Goal: Find specific page/section: Find specific page/section

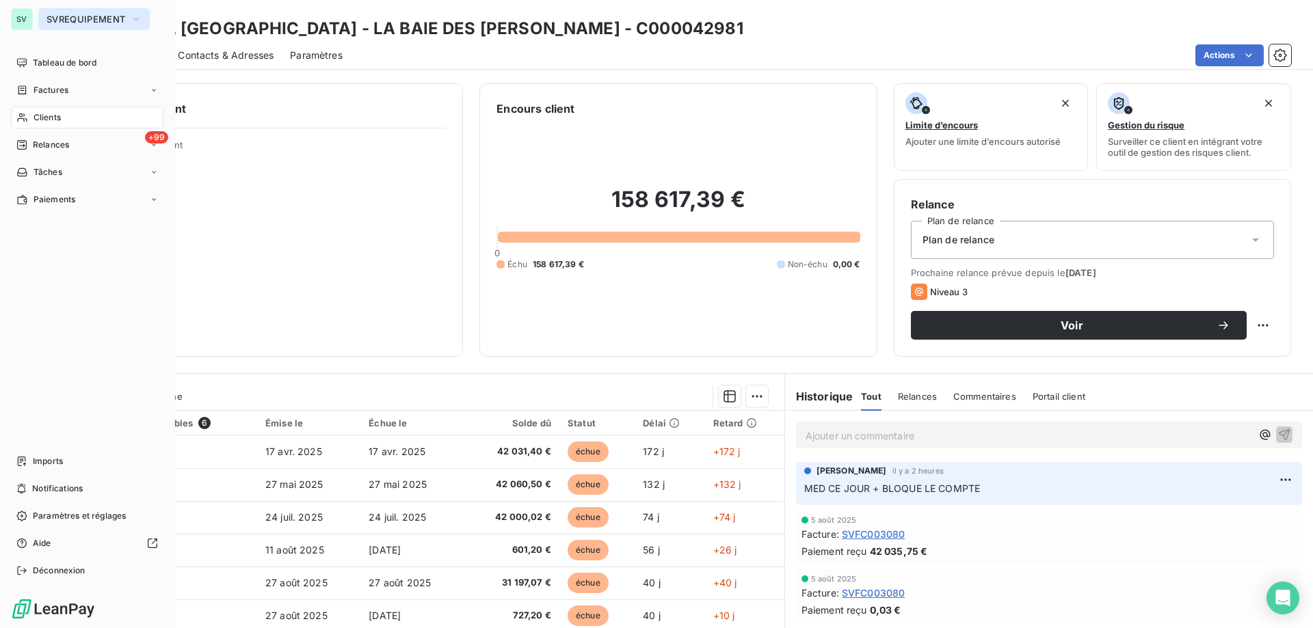
click at [42, 17] on button "SVREQUIPEMENT" at bounding box center [93, 19] width 111 height 22
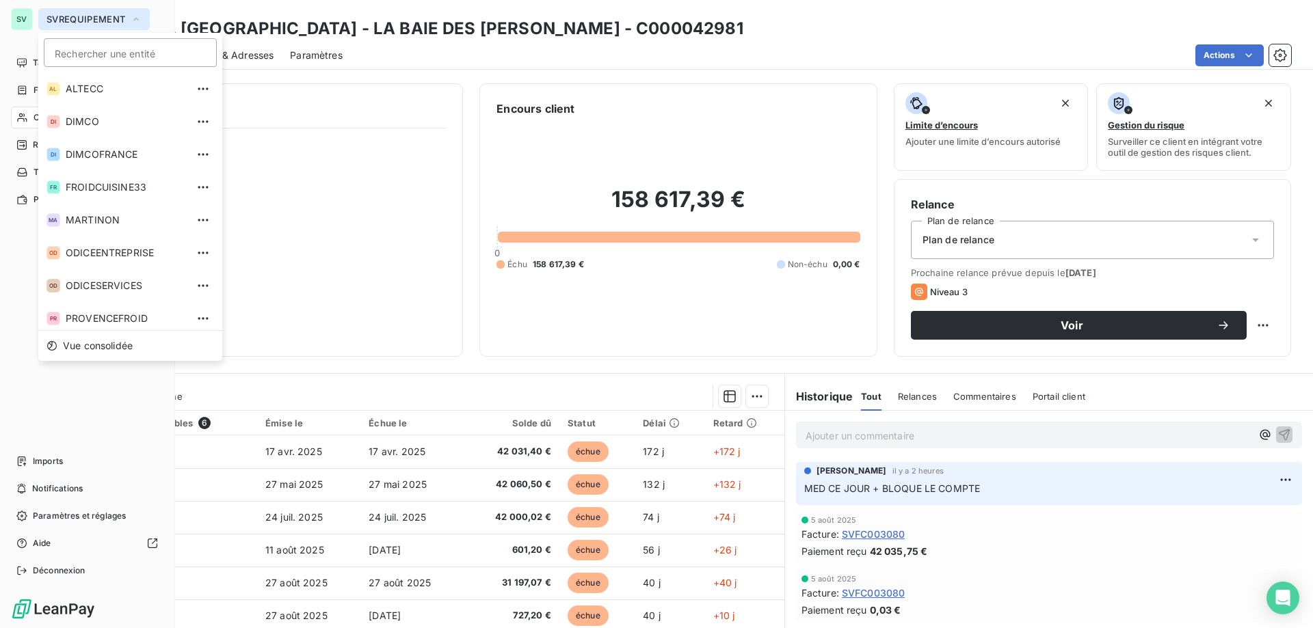
scroll to position [70, 0]
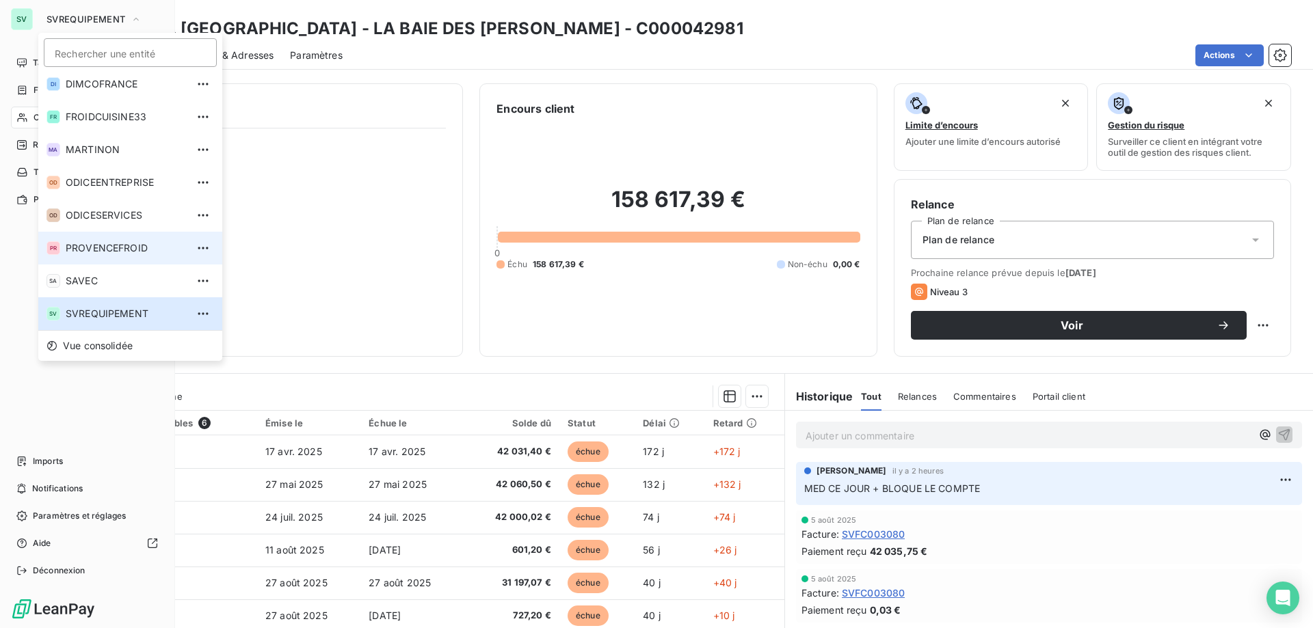
click at [101, 244] on span "PROVENCEFROID" at bounding box center [126, 248] width 121 height 14
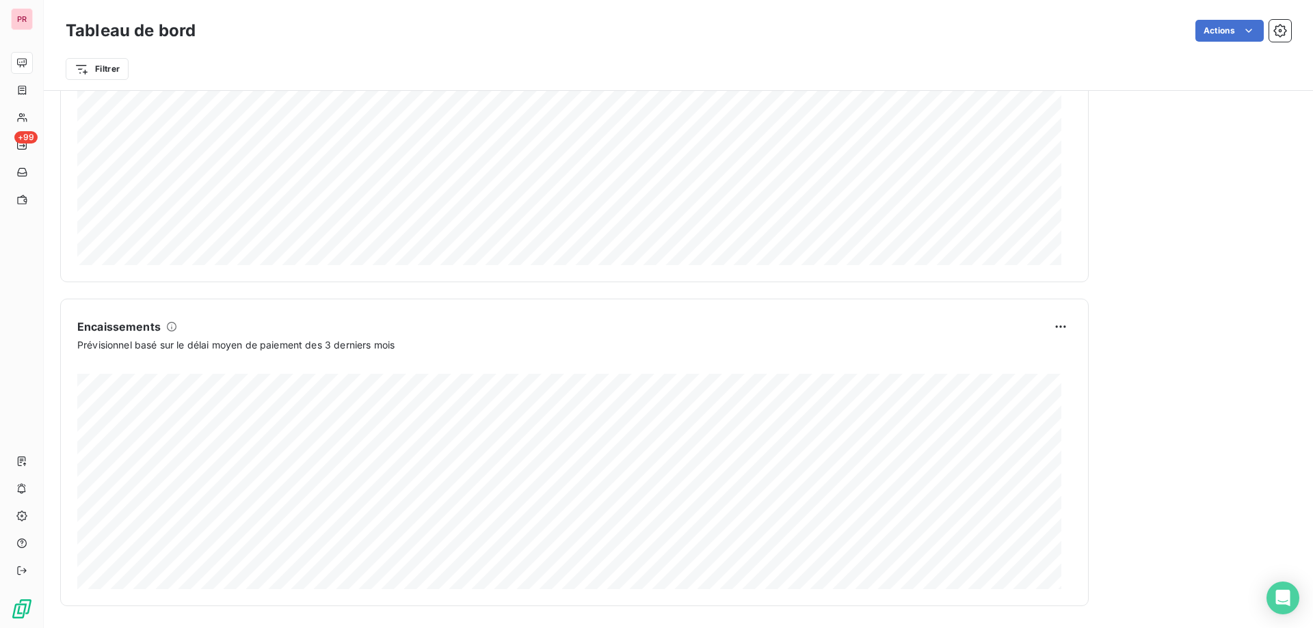
scroll to position [294, 0]
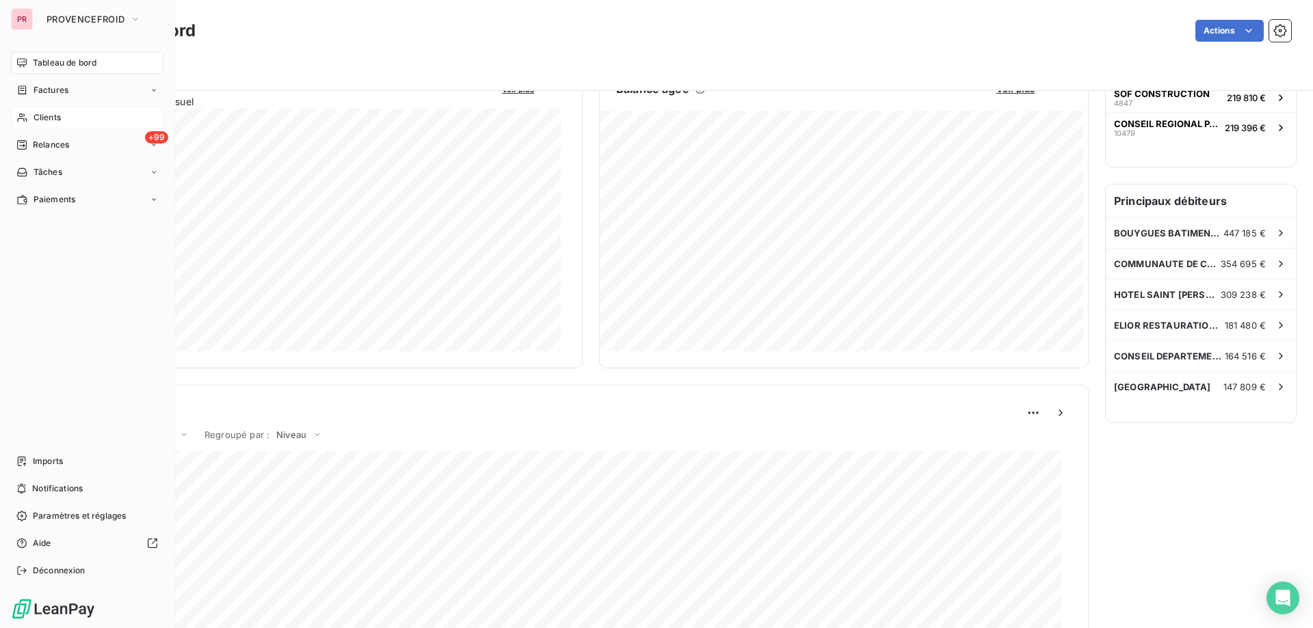
click at [57, 116] on span "Clients" at bounding box center [47, 117] width 27 height 12
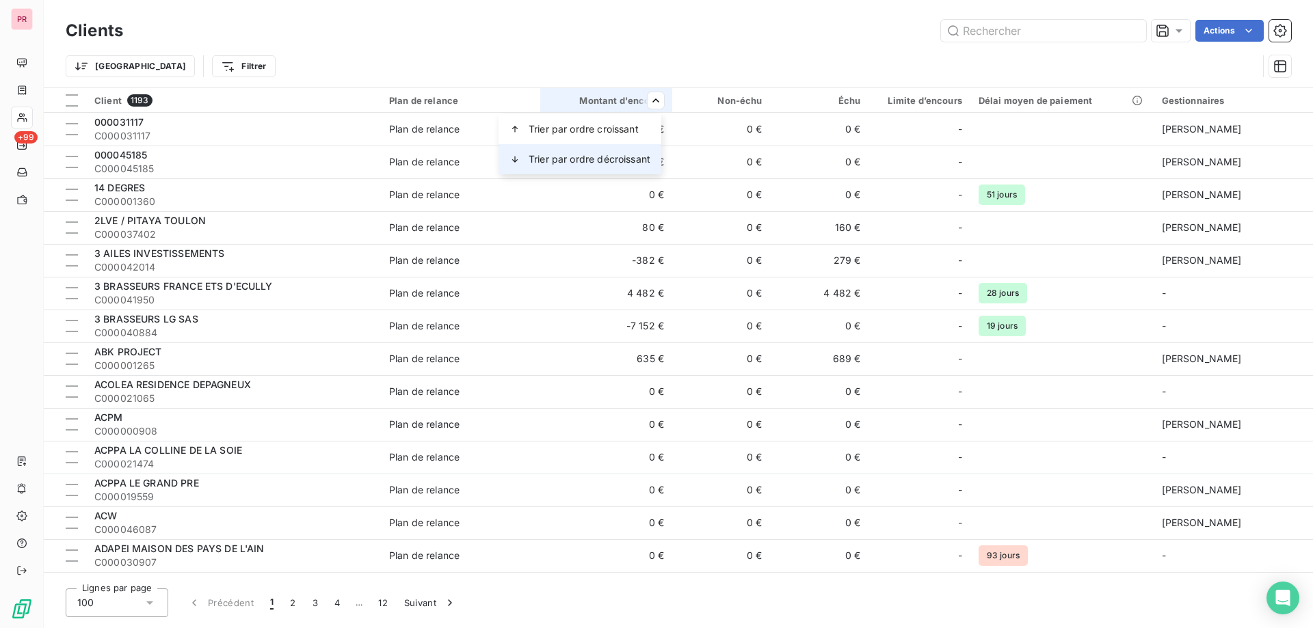
click at [615, 152] on div "Trier par ordre décroissant" at bounding box center [579, 159] width 163 height 30
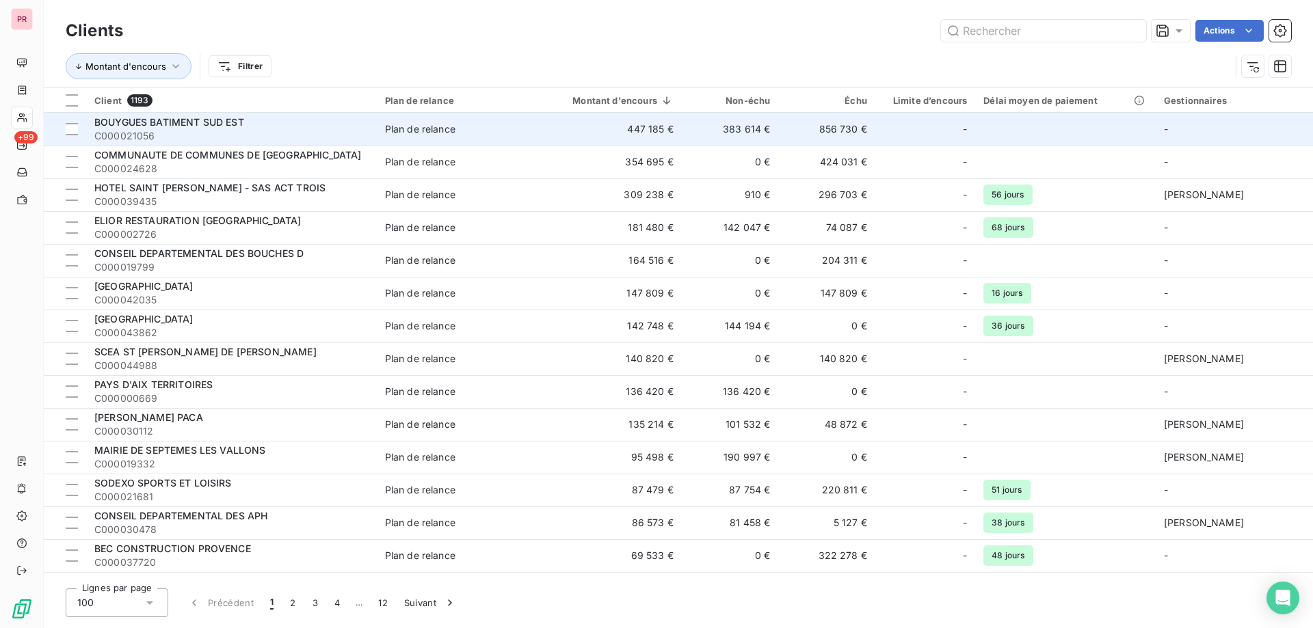
click at [470, 133] on span "Plan de relance" at bounding box center [455, 129] width 141 height 14
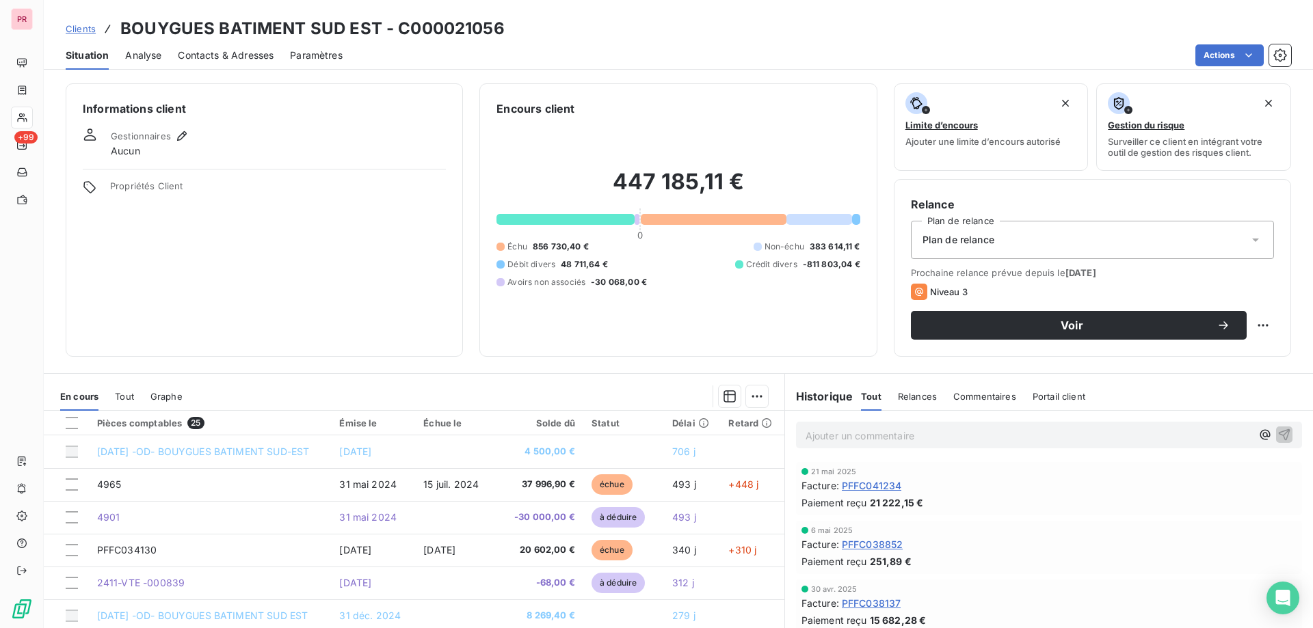
click at [948, 243] on span "Plan de relance" at bounding box center [958, 240] width 72 height 14
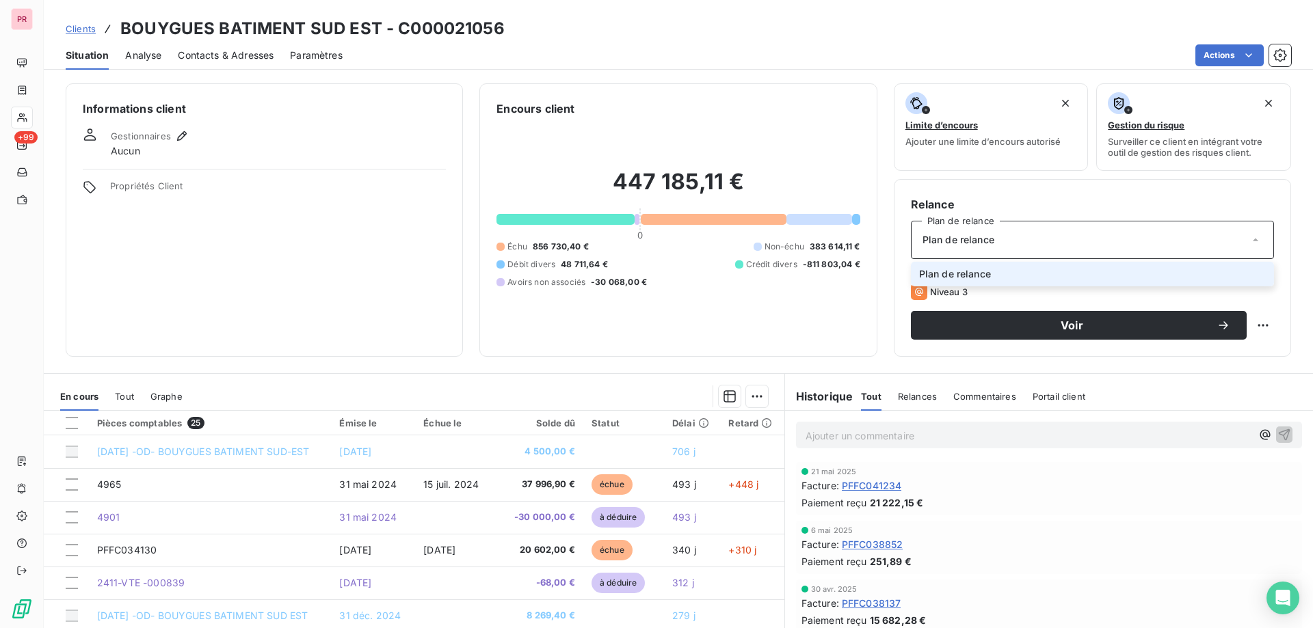
click at [948, 243] on span "Plan de relance" at bounding box center [958, 240] width 72 height 14
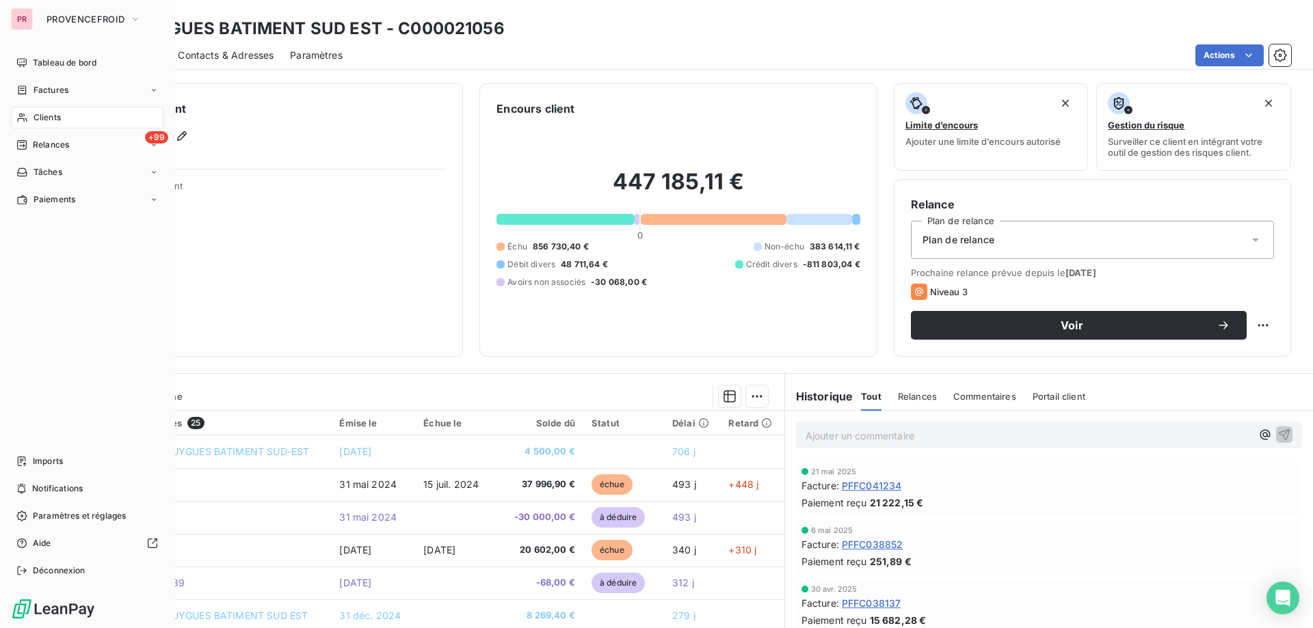
click at [55, 113] on span "Clients" at bounding box center [47, 117] width 27 height 12
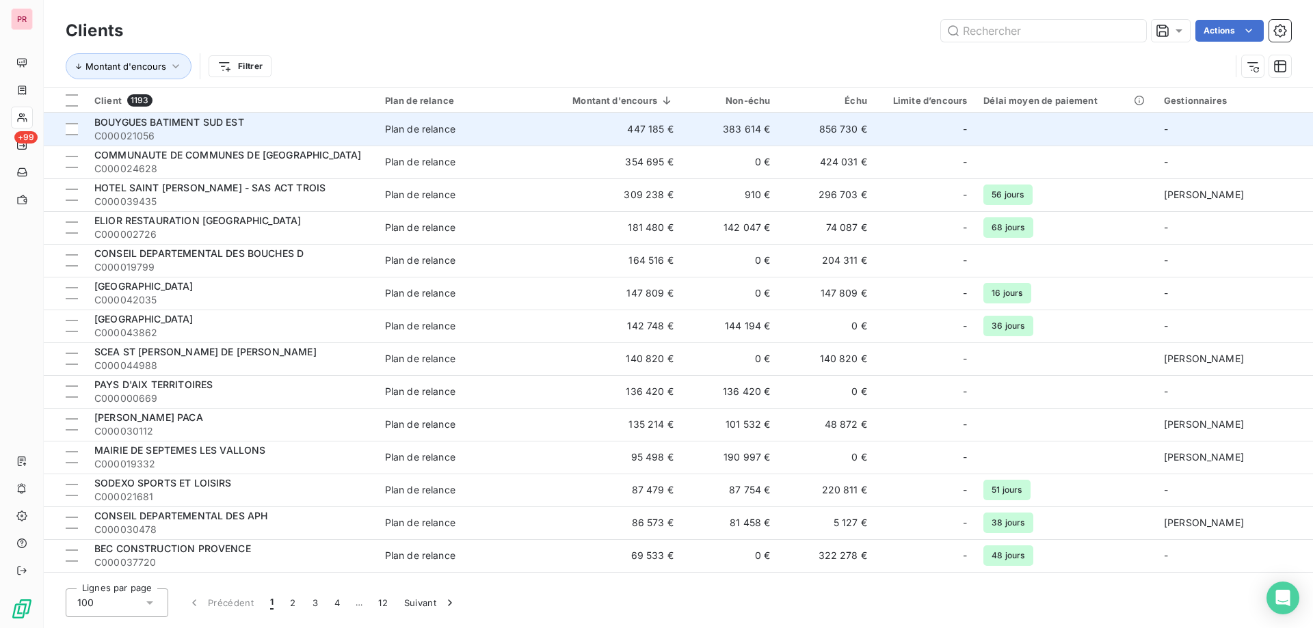
click at [185, 116] on span "BOUYGUES BATIMENT SUD EST" at bounding box center [169, 122] width 150 height 12
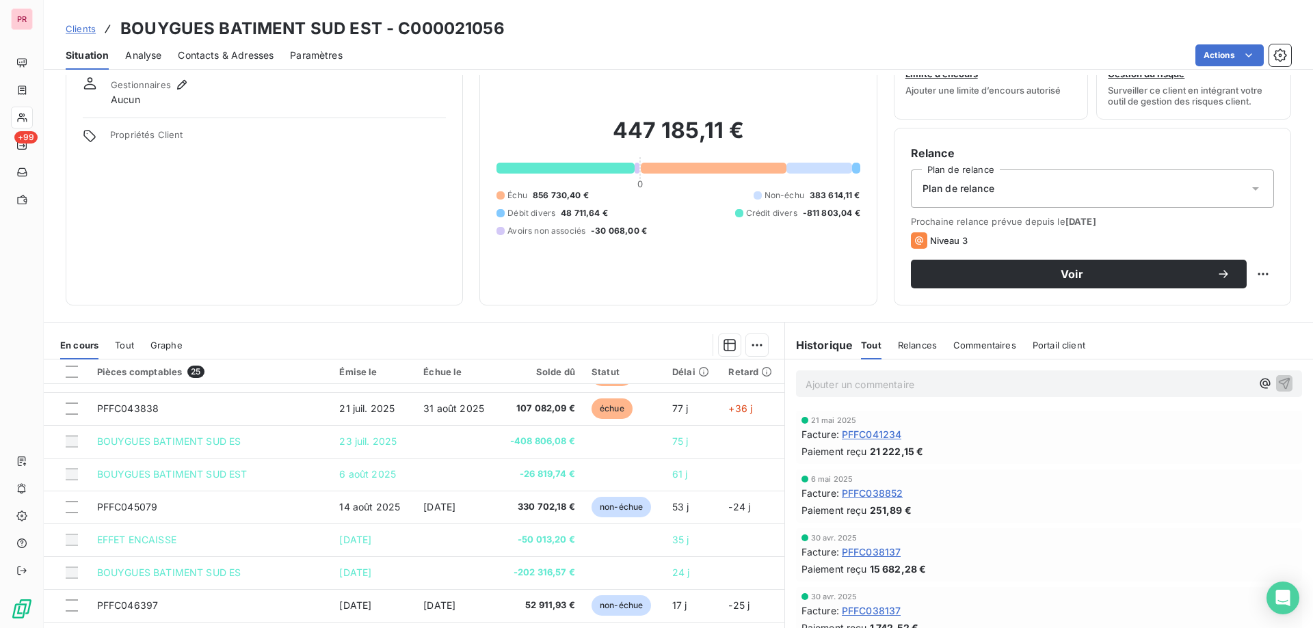
scroll to position [18, 0]
